Goal: Information Seeking & Learning: Learn about a topic

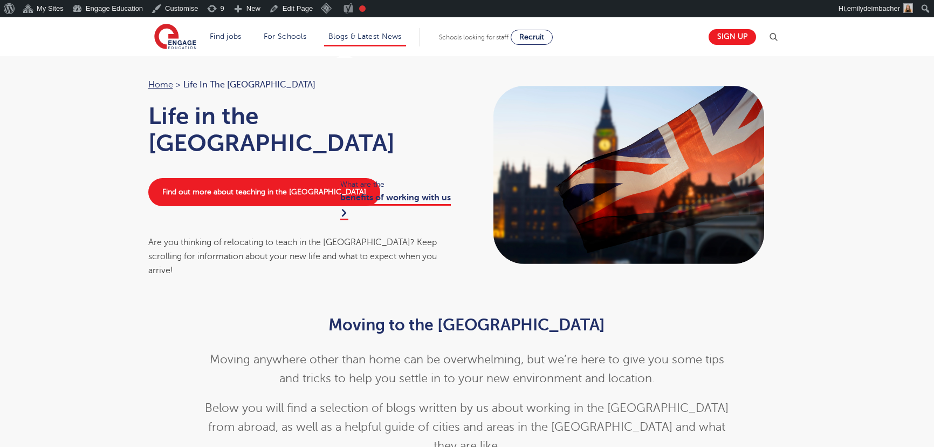
scroll to position [566, 0]
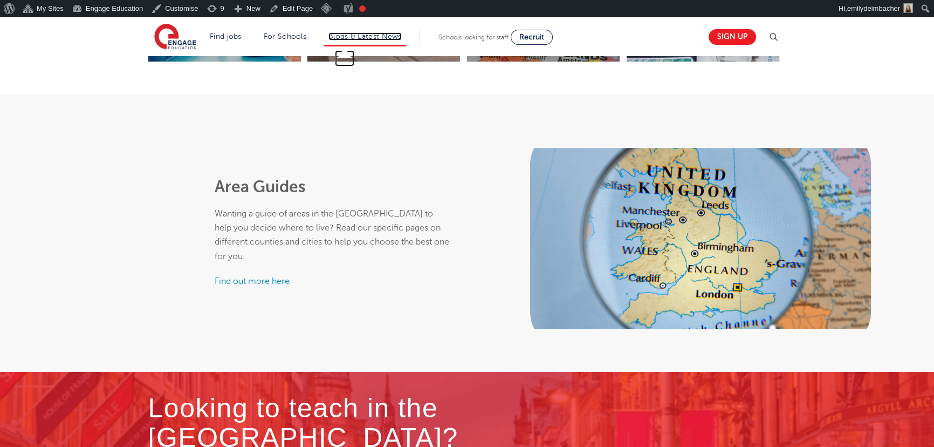
click at [367, 35] on link "Blogs & Latest News" at bounding box center [364, 36] width 73 height 8
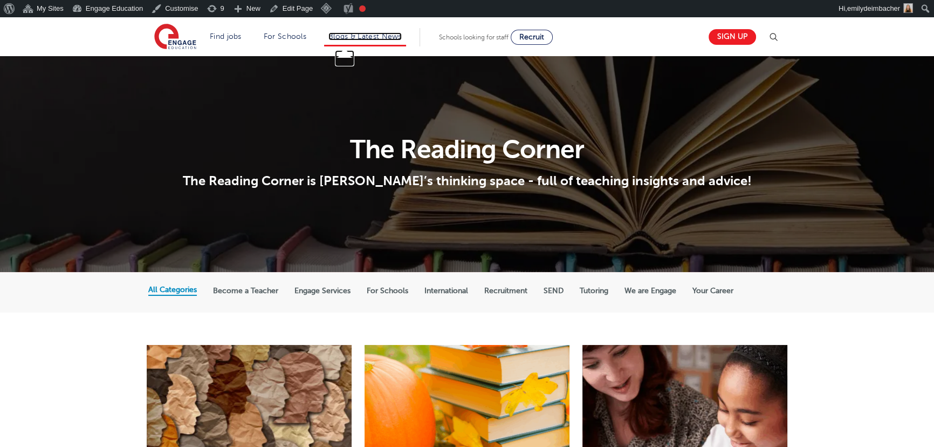
click at [345, 38] on link "Blogs & Latest News" at bounding box center [364, 36] width 73 height 8
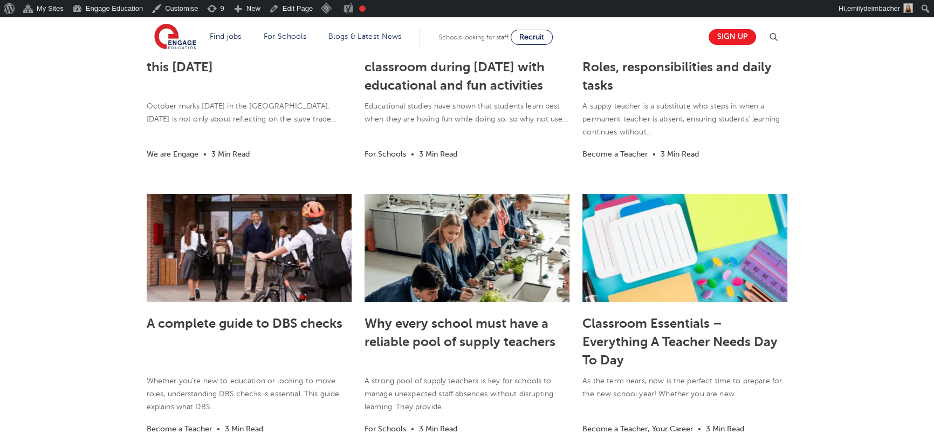
scroll to position [441, 0]
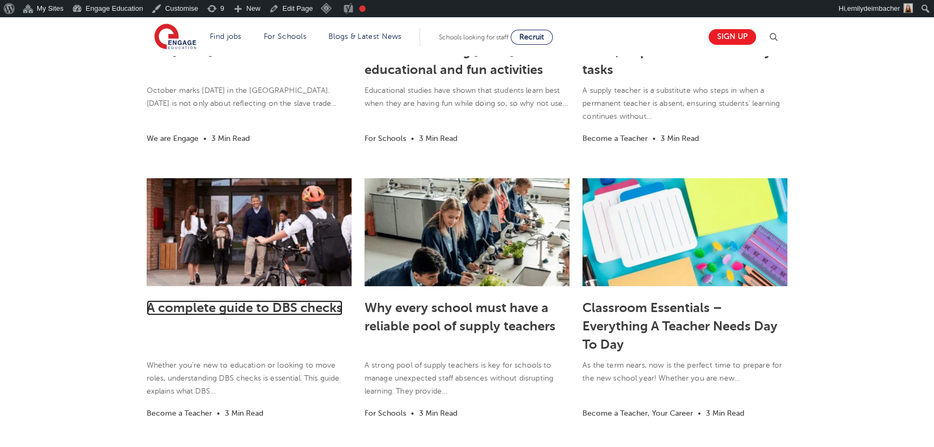
click at [282, 305] on link "A complete guide to DBS checks" at bounding box center [245, 307] width 196 height 15
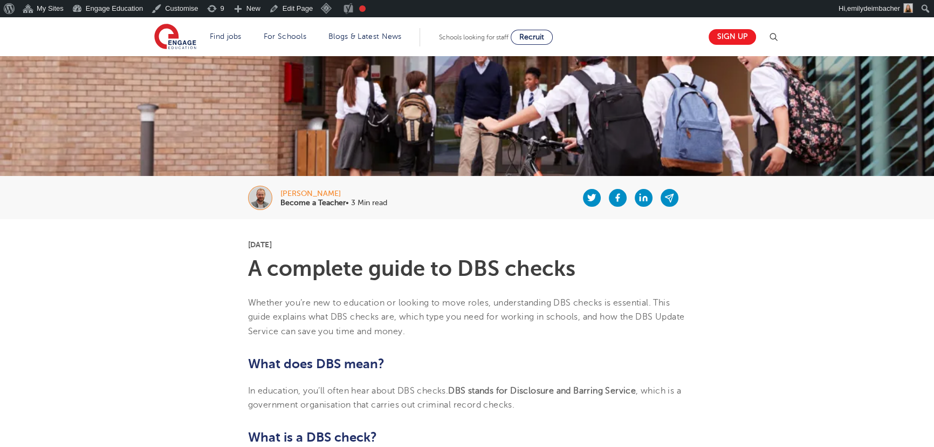
scroll to position [98, 0]
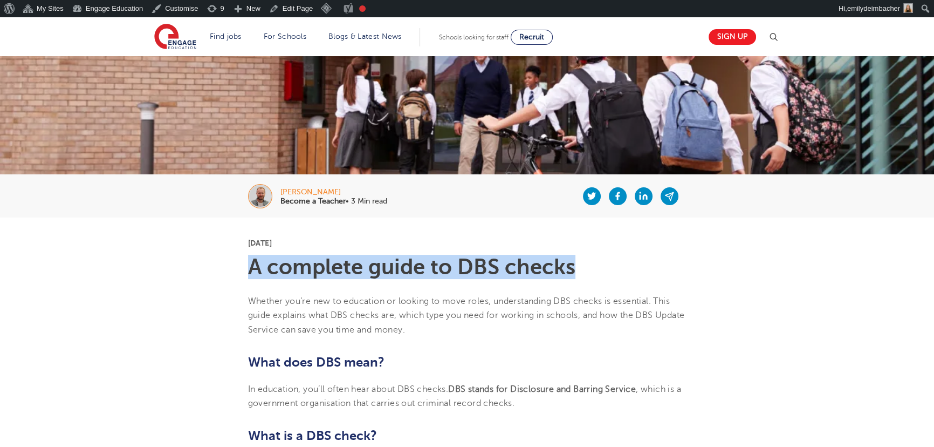
drag, startPoint x: 249, startPoint y: 263, endPoint x: 631, endPoint y: 254, distance: 382.5
copy h1 "A complete guide to DBS checks"
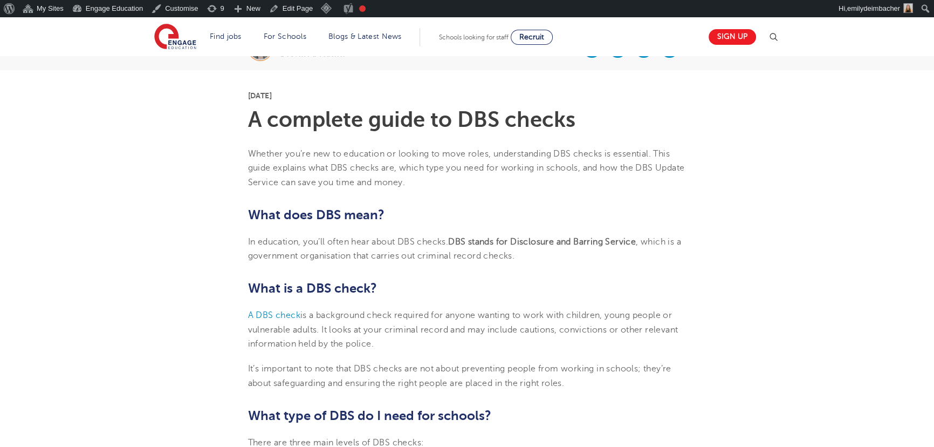
click at [438, 294] on h2 "What is a DBS check?" at bounding box center [467, 288] width 438 height 18
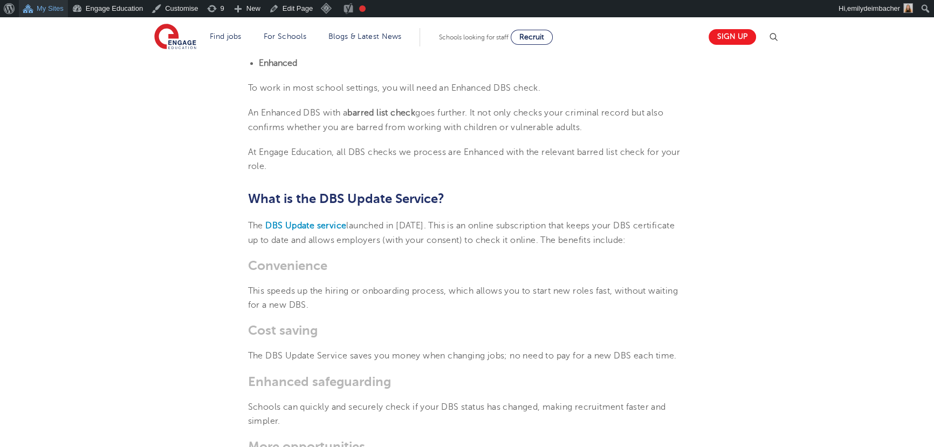
scroll to position [686, 0]
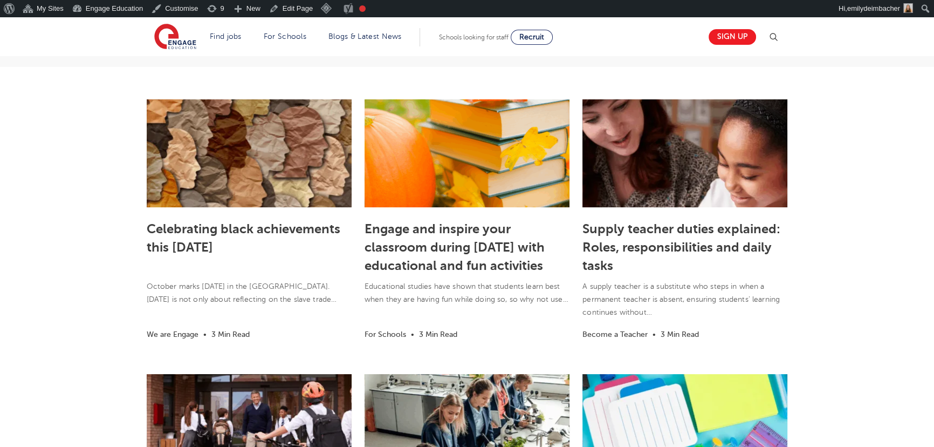
scroll to position [245, 0]
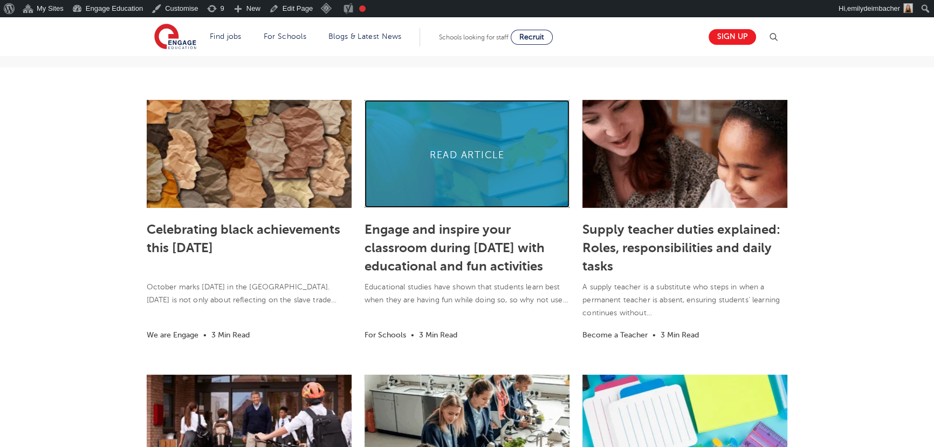
click at [494, 173] on link at bounding box center [467, 154] width 205 height 108
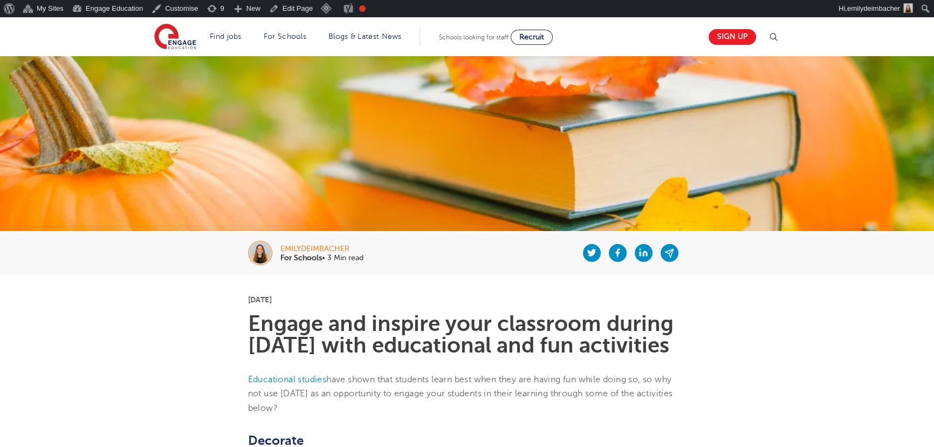
scroll to position [49, 0]
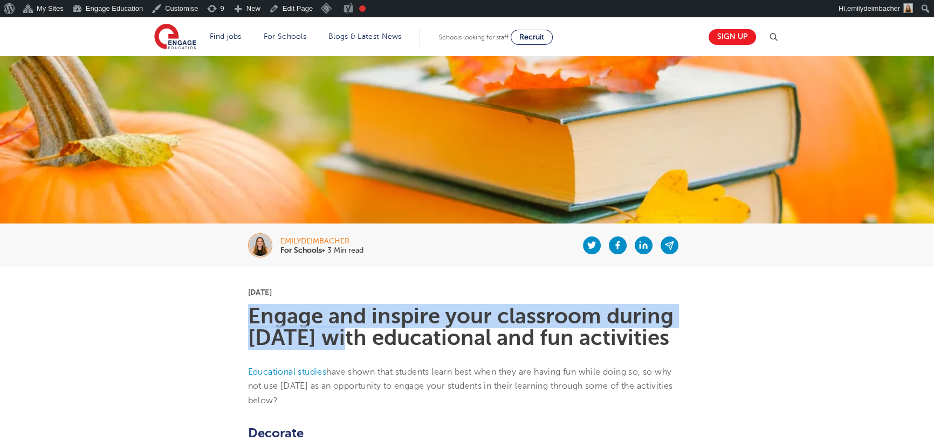
drag, startPoint x: 351, startPoint y: 337, endPoint x: 248, endPoint y: 316, distance: 105.3
click at [248, 316] on h1 "Engage and inspire your classroom during [DATE] with educational and fun activi…" at bounding box center [467, 326] width 438 height 43
copy h1 "Engage and inspire your classroom during Halloween"
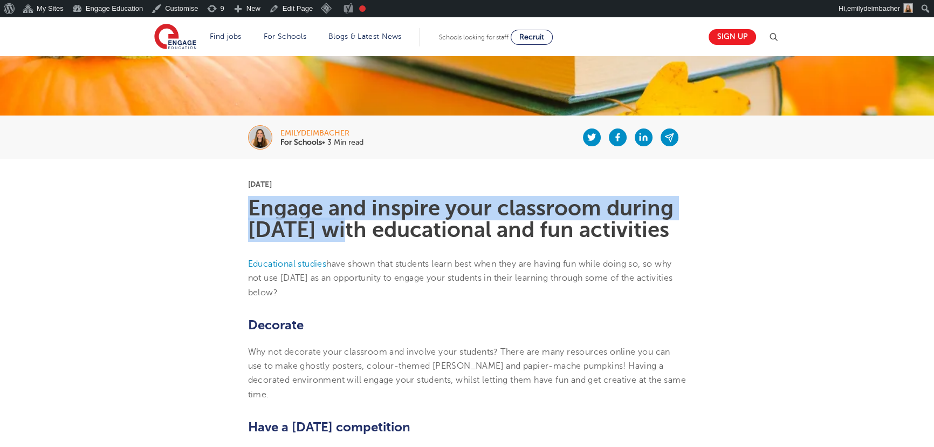
scroll to position [196, 0]
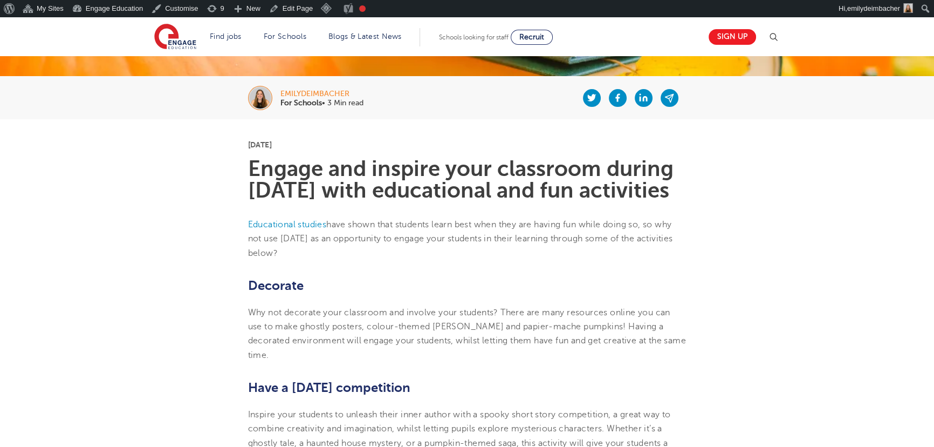
click at [370, 258] on span "have shown that students learn best when they are having fun while doing so, so…" at bounding box center [460, 239] width 425 height 38
drag, startPoint x: 654, startPoint y: 245, endPoint x: 351, endPoint y: 273, distance: 303.9
click at [351, 260] on p "Educational studies have shown that students learn best when they are having fu…" at bounding box center [467, 238] width 438 height 43
copy span "so why not use Halloween as an opportunity to engage your students in their lea…"
click at [417, 347] on span "Why not decorate your classroom and involve your students? There are many resou…" at bounding box center [467, 333] width 438 height 52
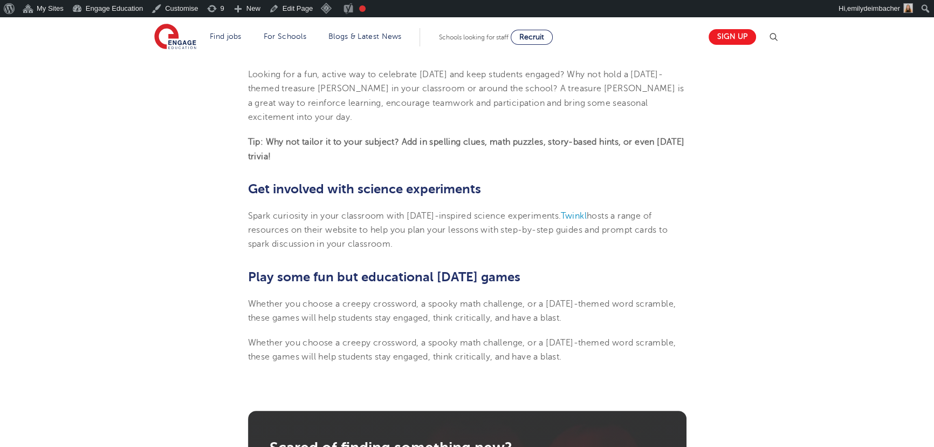
scroll to position [588, 0]
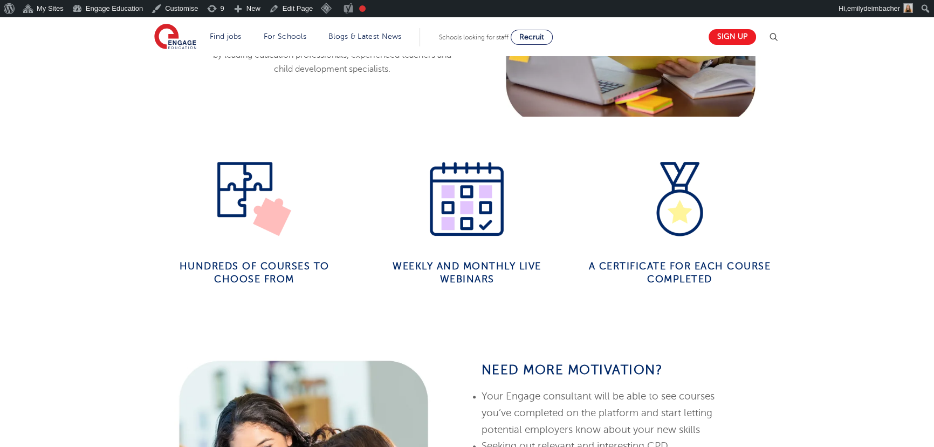
scroll to position [833, 0]
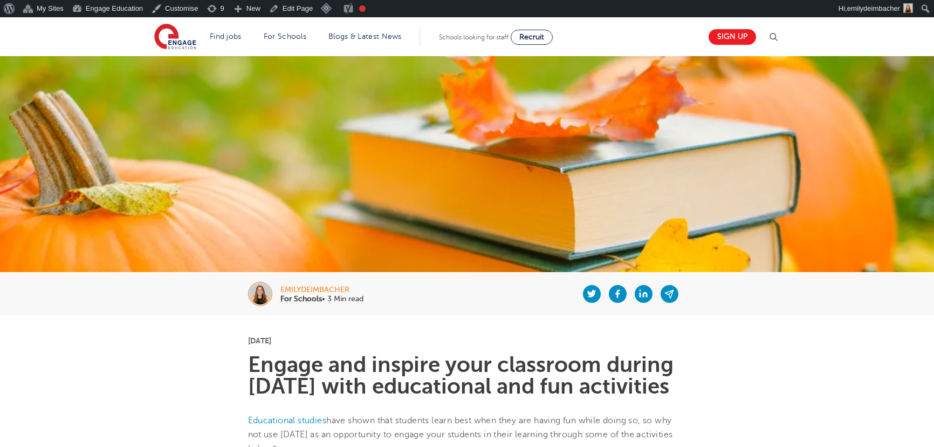
scroll to position [588, 0]
